Goal: Check status: Check status

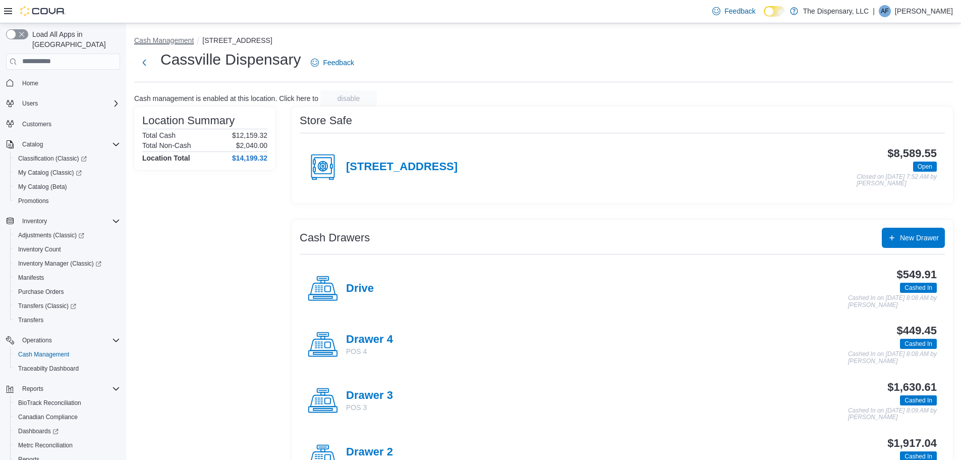
click at [171, 41] on button "Cash Management" at bounding box center [164, 40] width 60 height 8
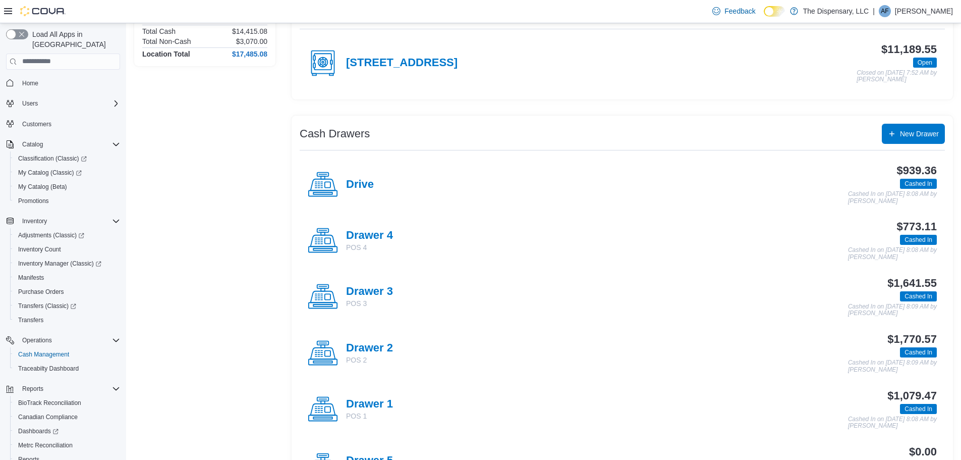
scroll to position [202, 0]
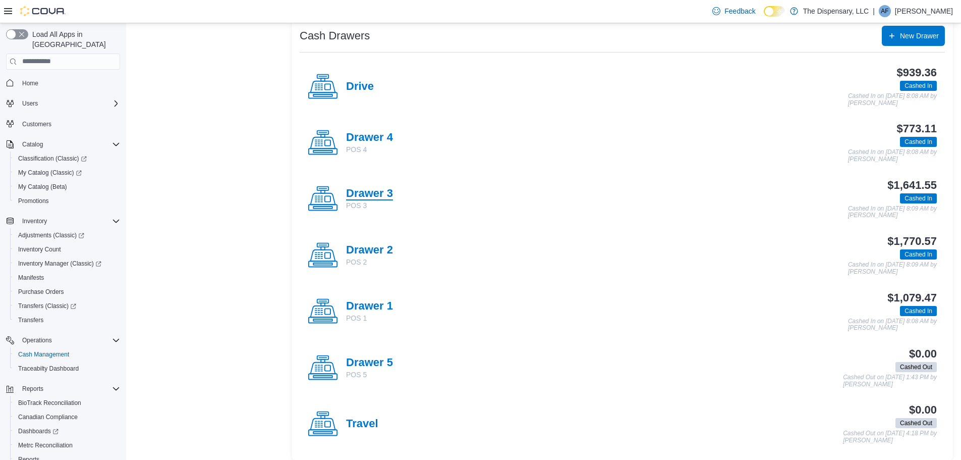
click at [366, 191] on h4 "Drawer 3" at bounding box center [369, 193] width 47 height 13
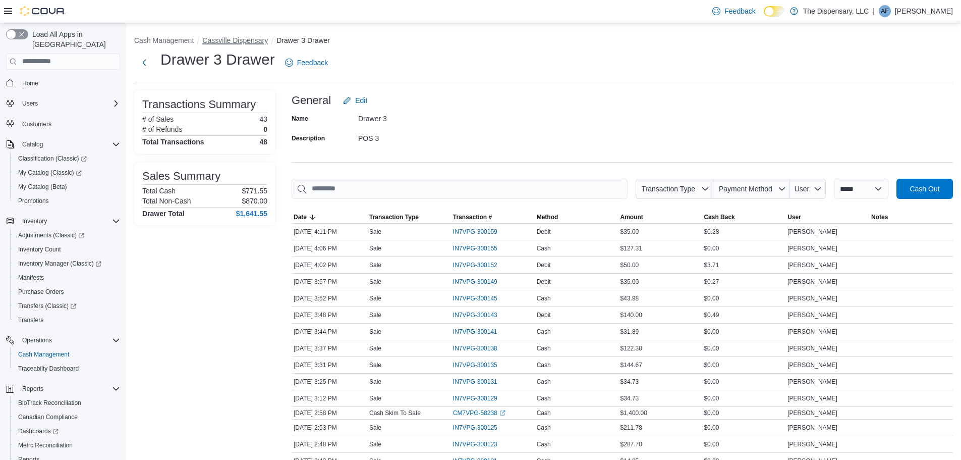
click at [246, 41] on button "Cassville Dispensary" at bounding box center [235, 40] width 66 height 8
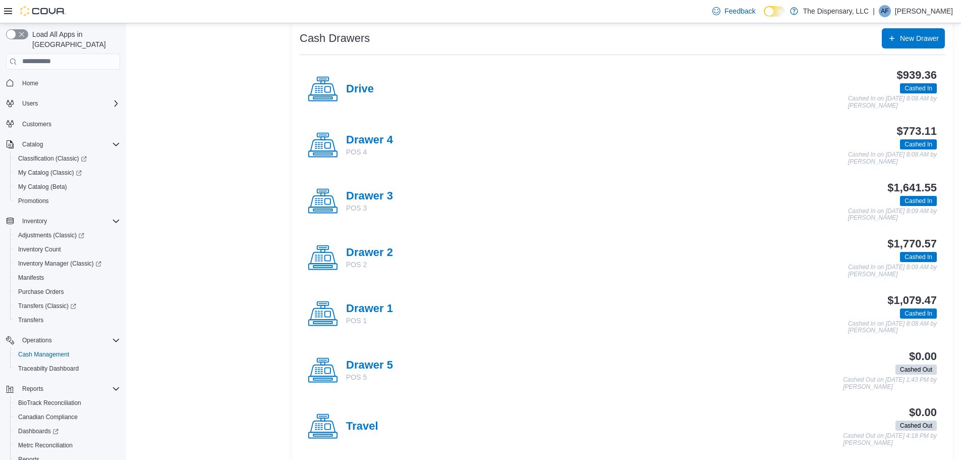
scroll to position [202, 0]
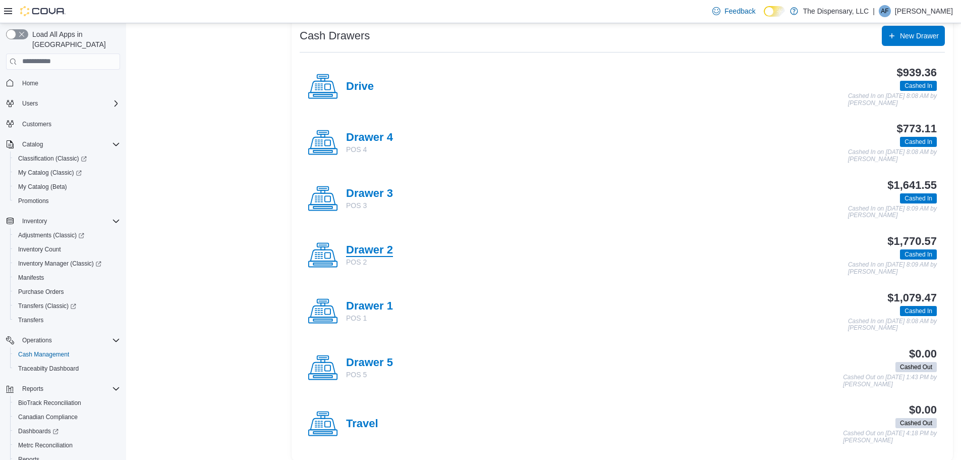
click at [386, 247] on h4 "Drawer 2" at bounding box center [369, 250] width 47 height 13
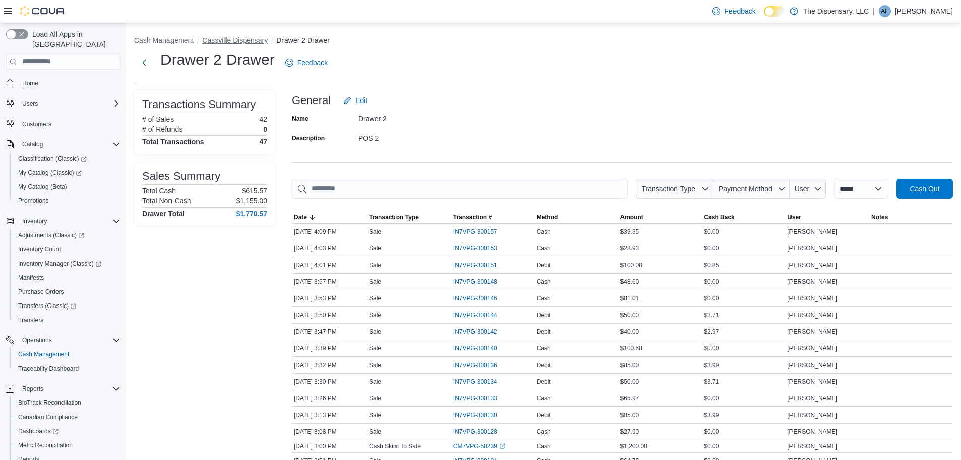
click at [235, 41] on button "Cassville Dispensary" at bounding box center [235, 40] width 66 height 8
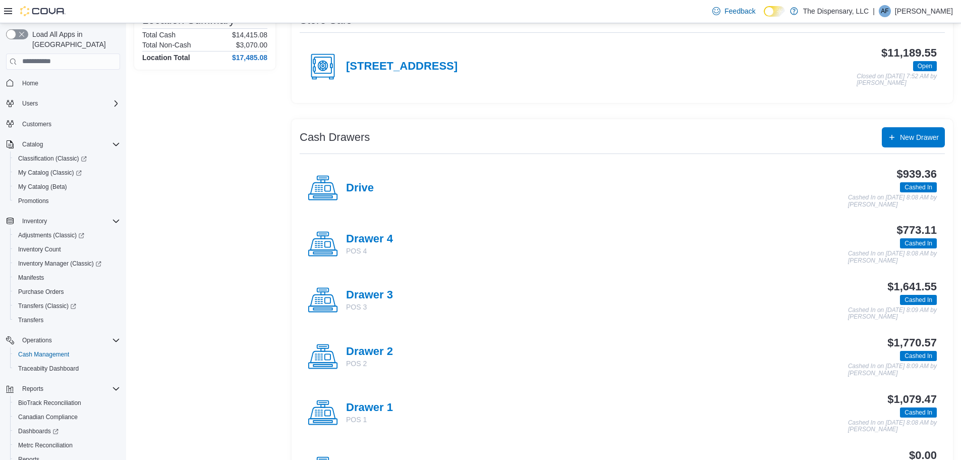
scroll to position [101, 0]
click at [366, 405] on h4 "Drawer 1" at bounding box center [369, 407] width 47 height 13
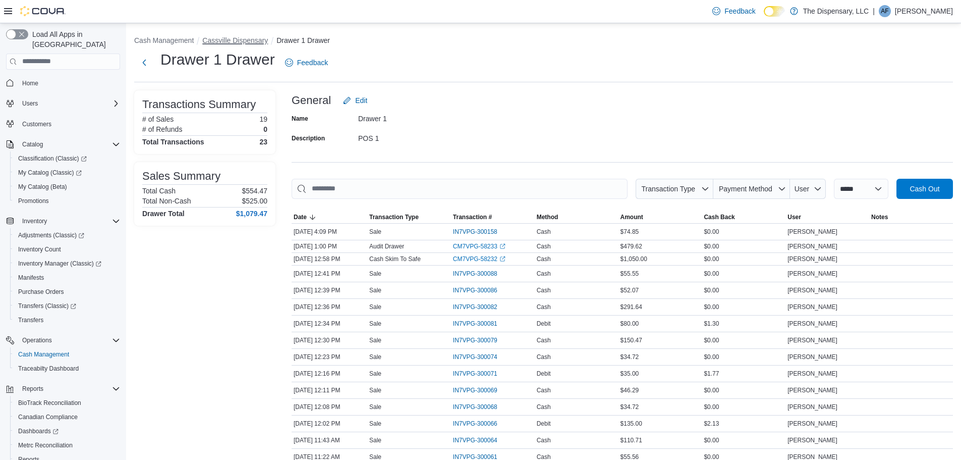
click at [247, 43] on button "Cassville Dispensary" at bounding box center [235, 40] width 66 height 8
